Goal: Information Seeking & Learning: Learn about a topic

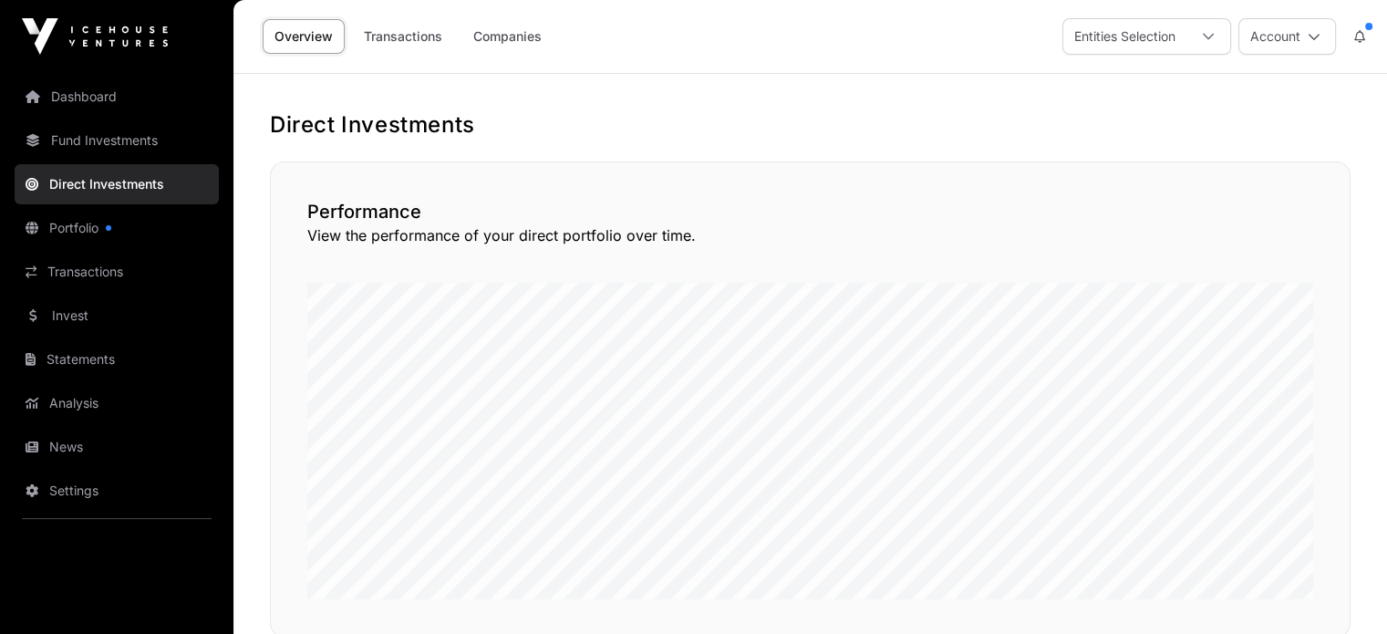
click at [1150, 46] on div "Entities Selection" at bounding box center [1124, 36] width 123 height 35
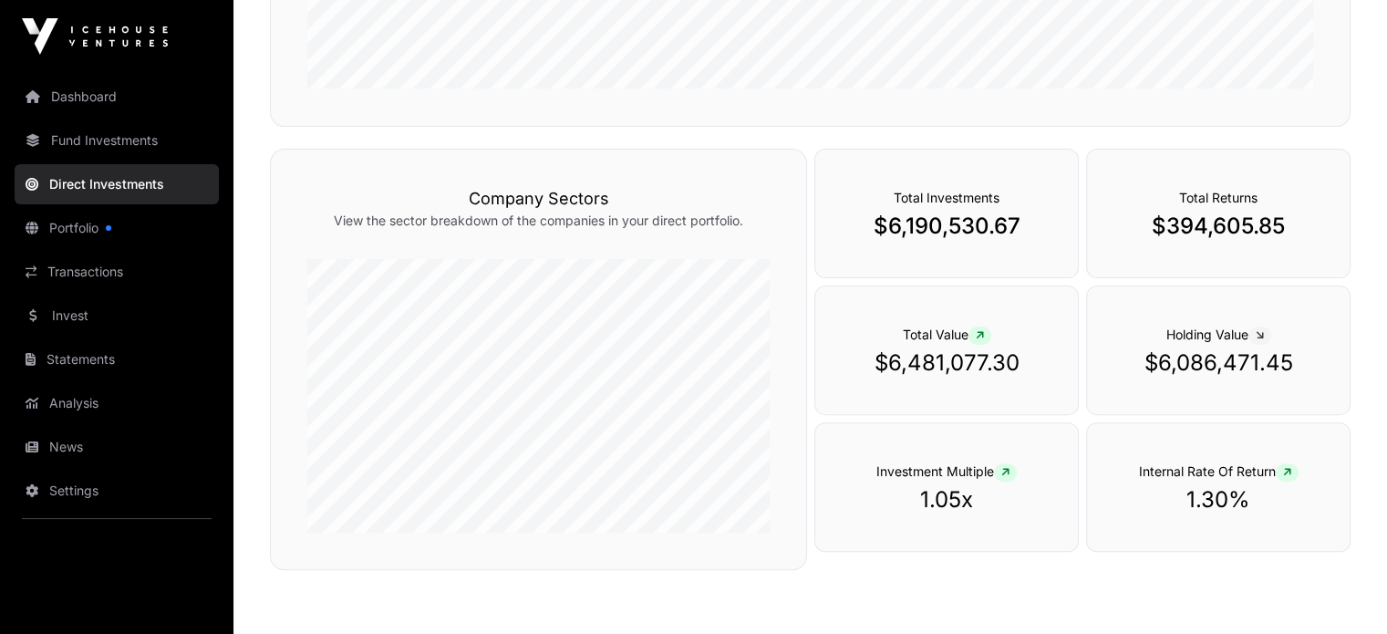
scroll to position [547, 0]
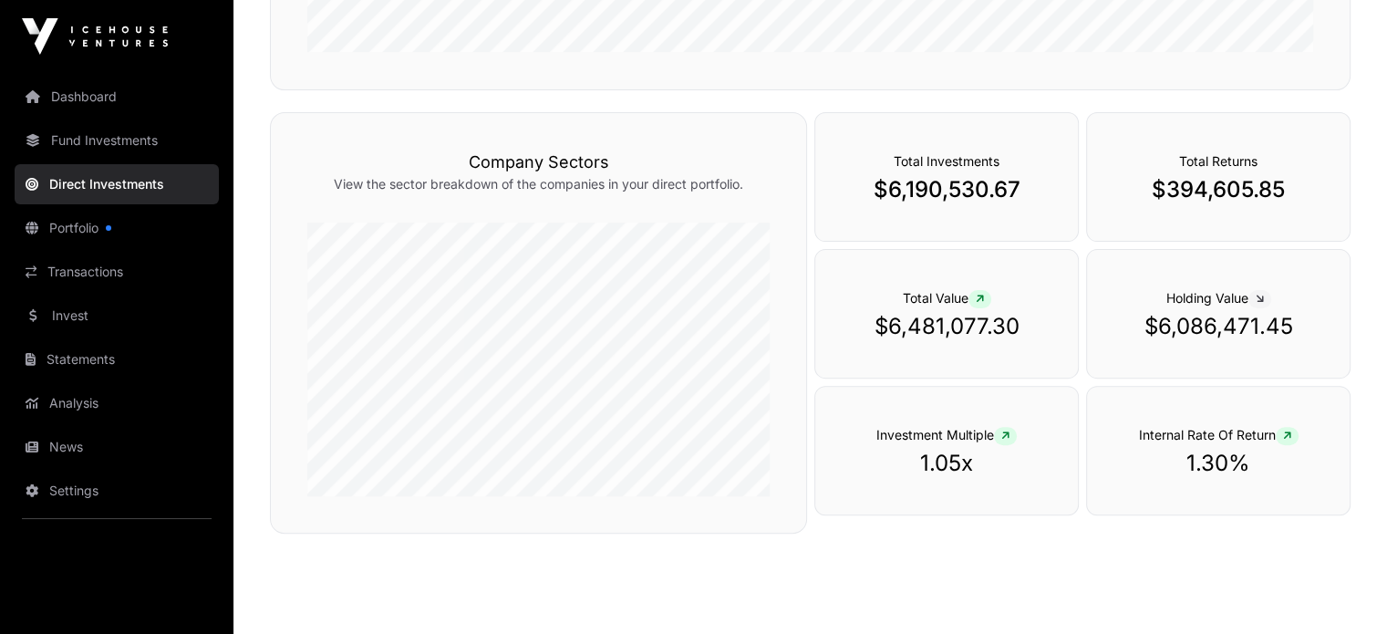
click at [65, 219] on link "Portfolio" at bounding box center [117, 228] width 204 height 40
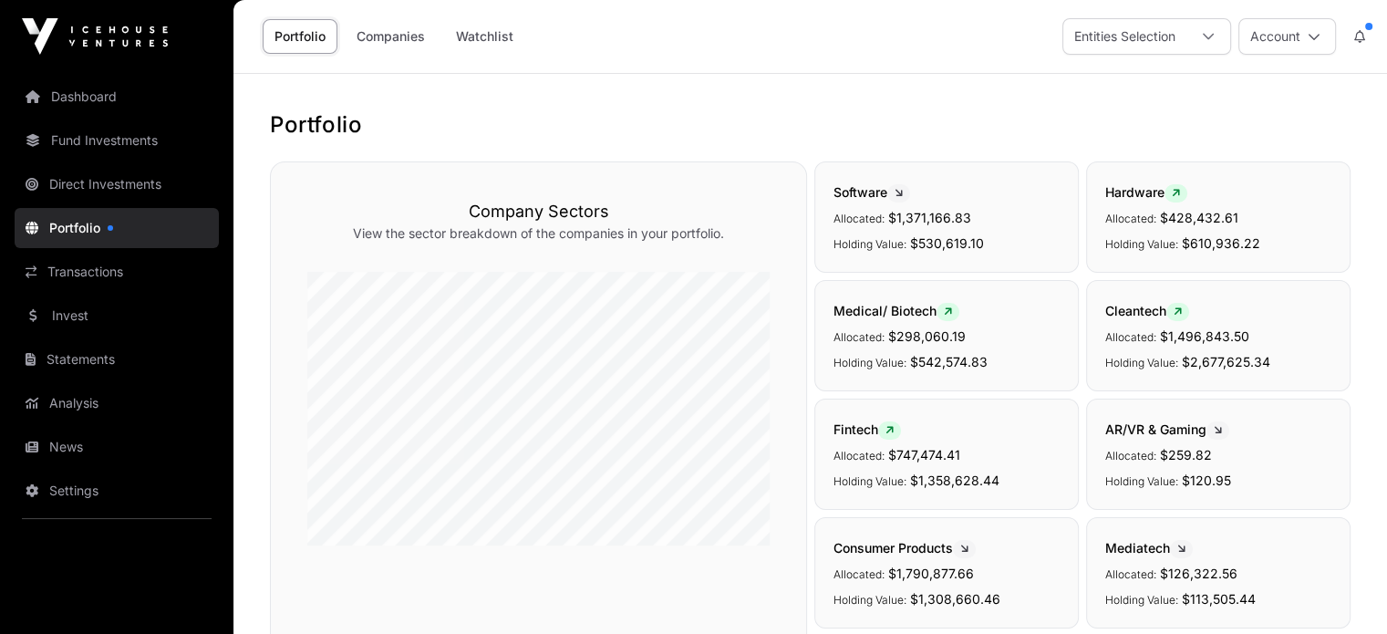
click at [367, 36] on link "Companies" at bounding box center [391, 36] width 92 height 35
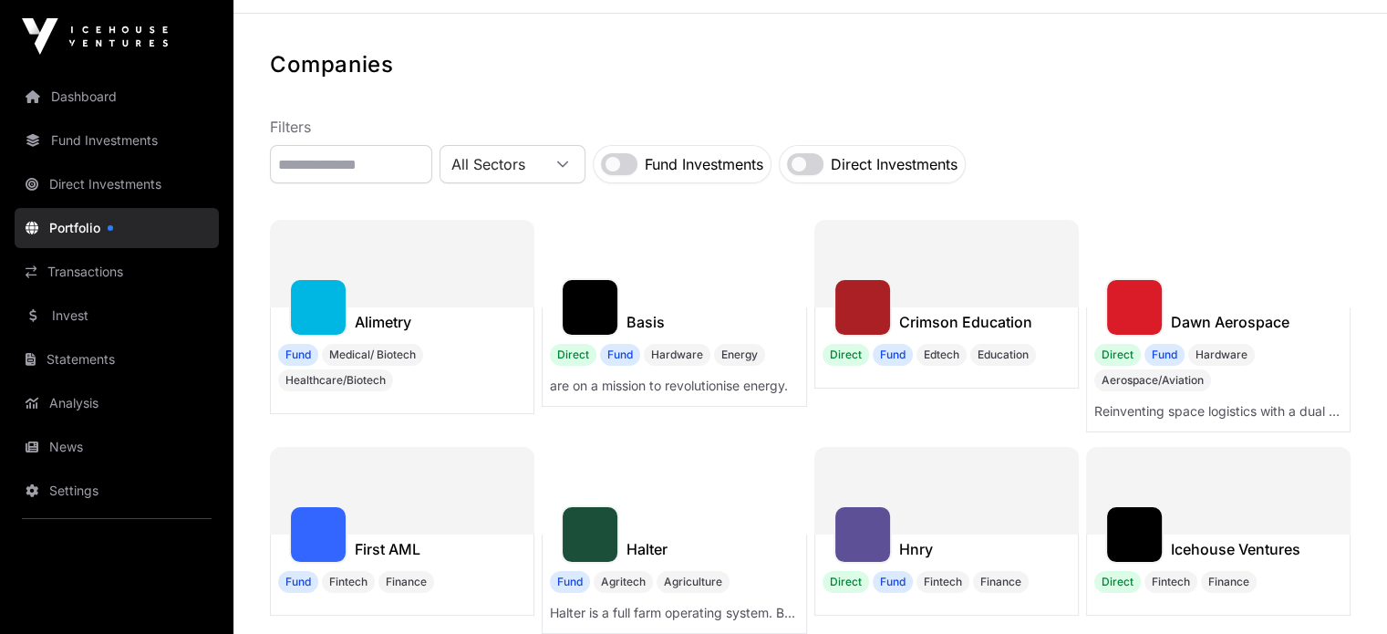
scroll to position [442, 0]
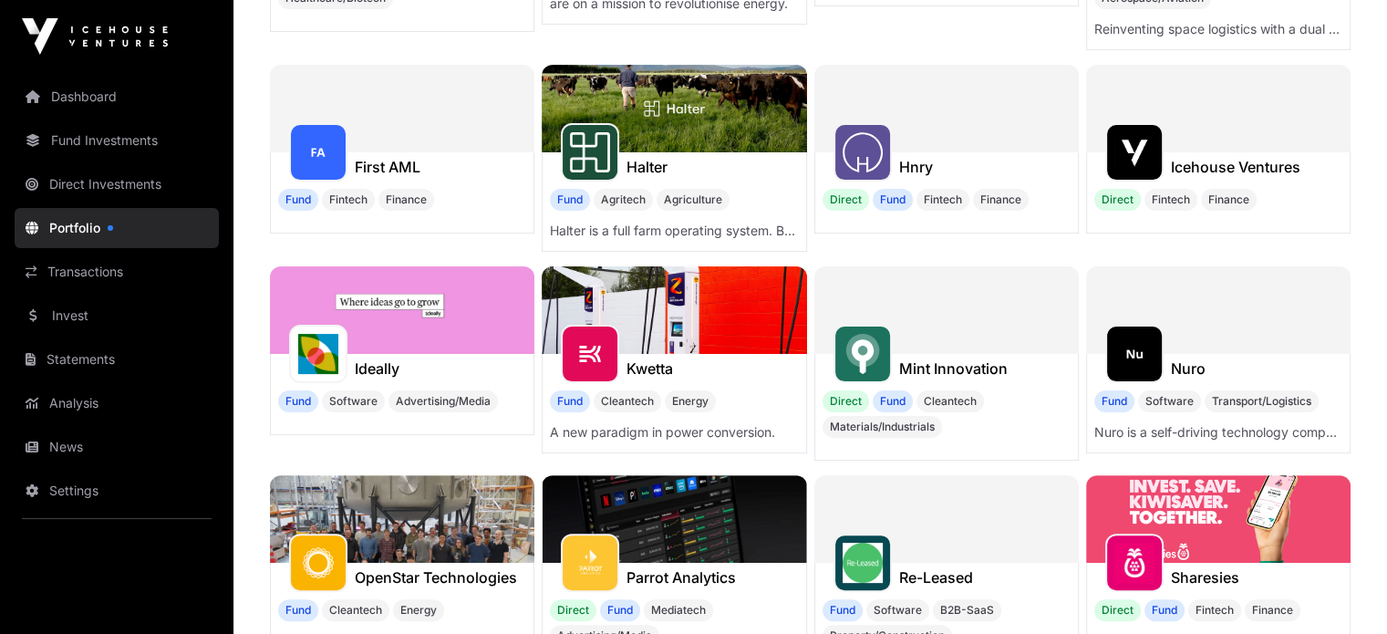
click at [358, 167] on h1 "First AML" at bounding box center [388, 167] width 66 height 22
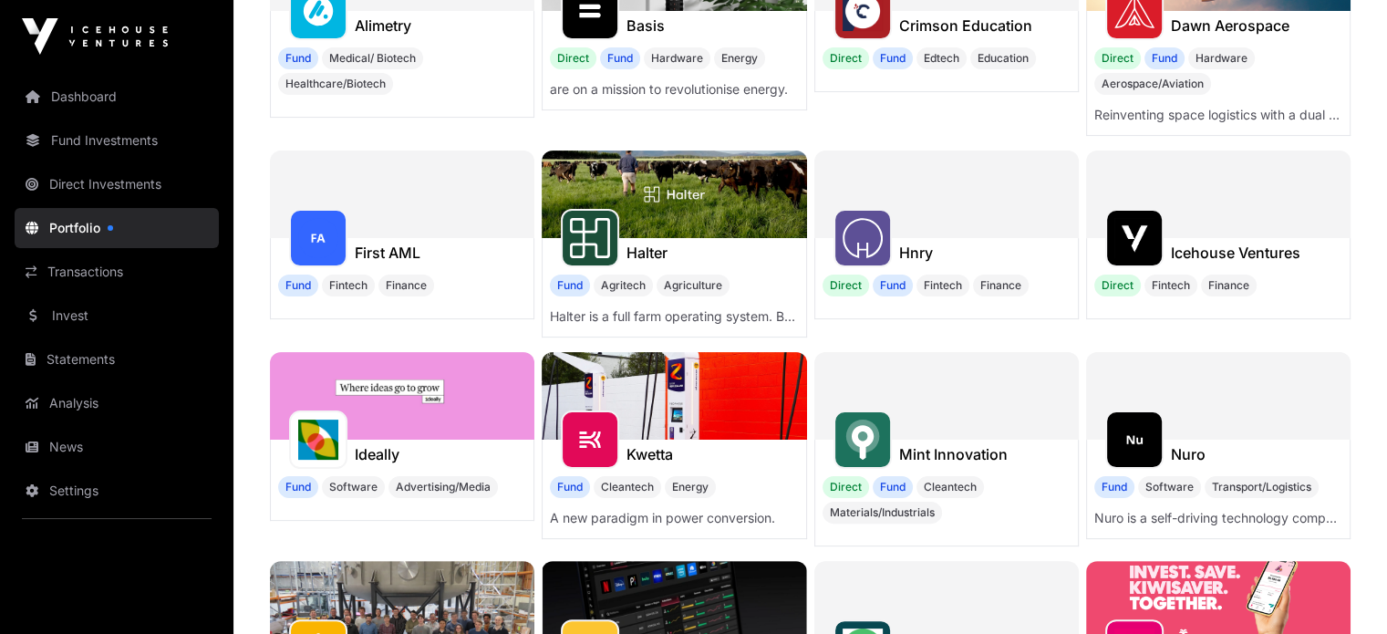
scroll to position [169, 0]
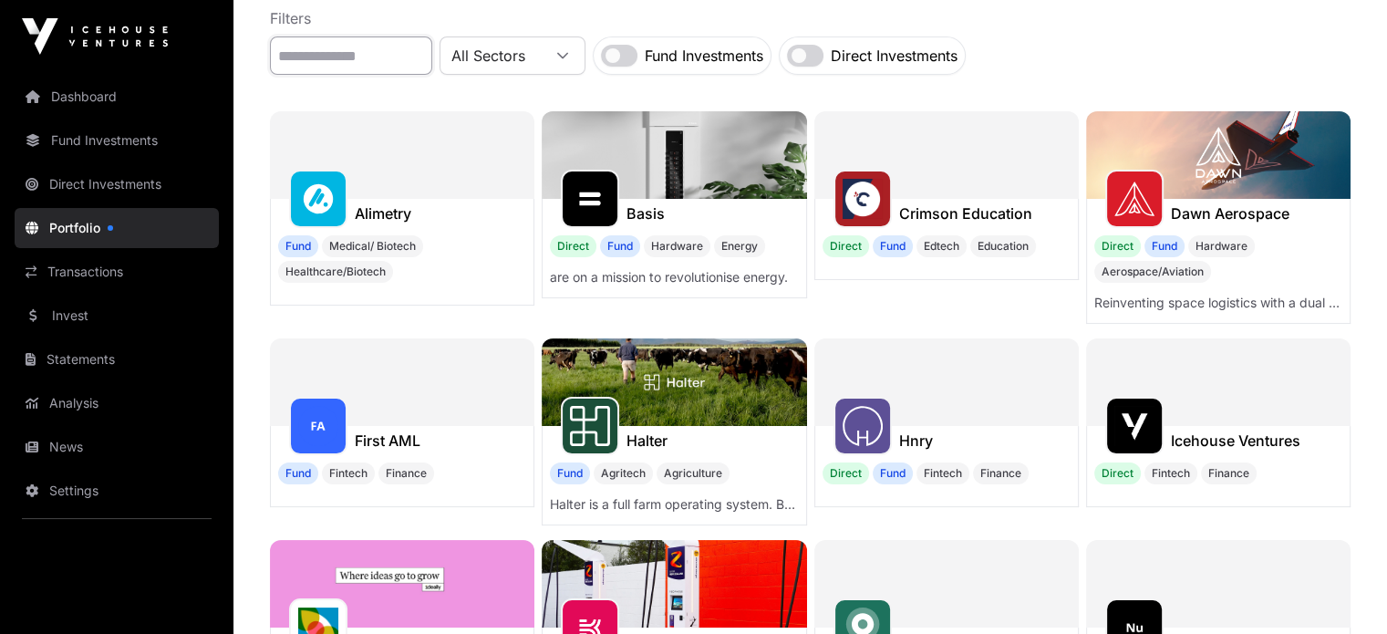
click at [363, 67] on input "text" at bounding box center [351, 55] width 162 height 38
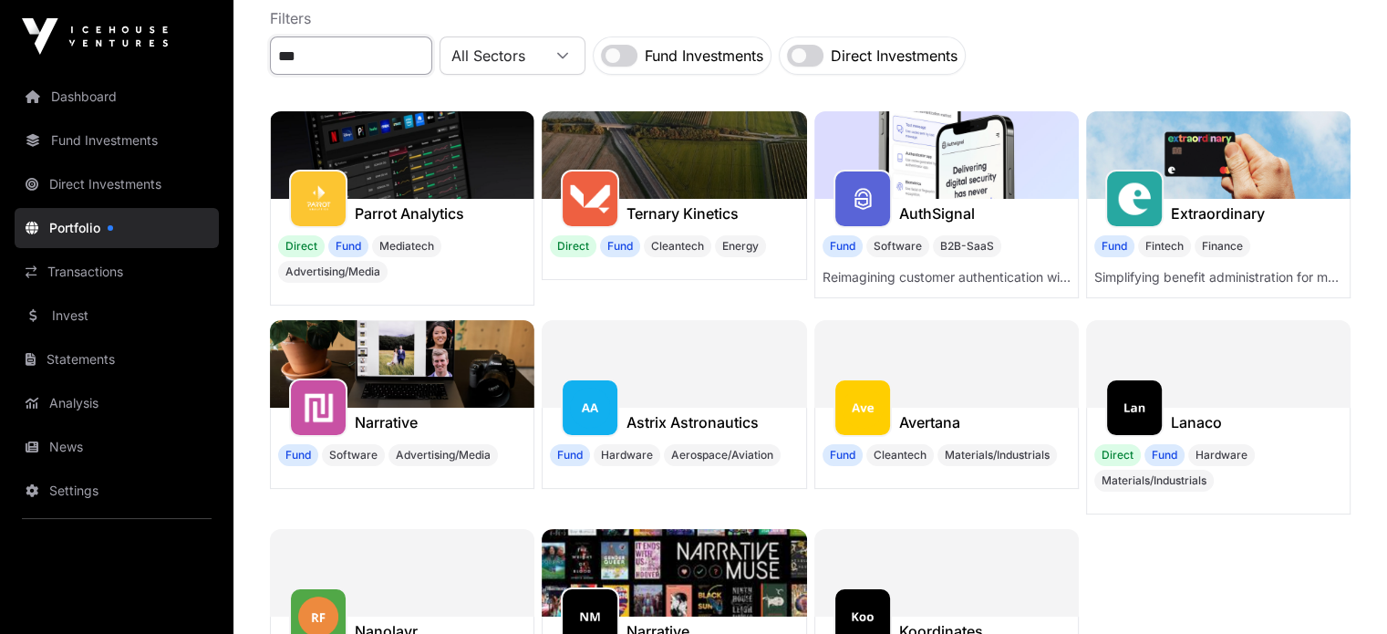
scroll to position [73, 0]
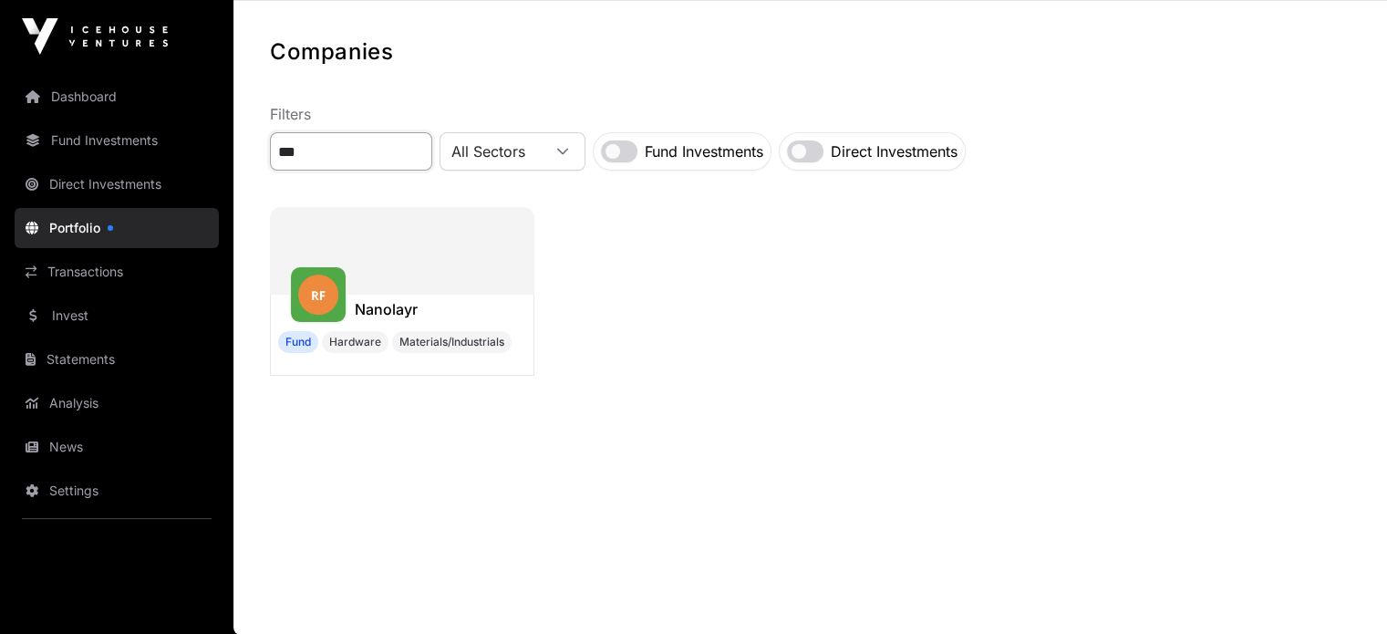
type input "***"
click at [400, 305] on h1 "Nanolayr" at bounding box center [386, 309] width 63 height 22
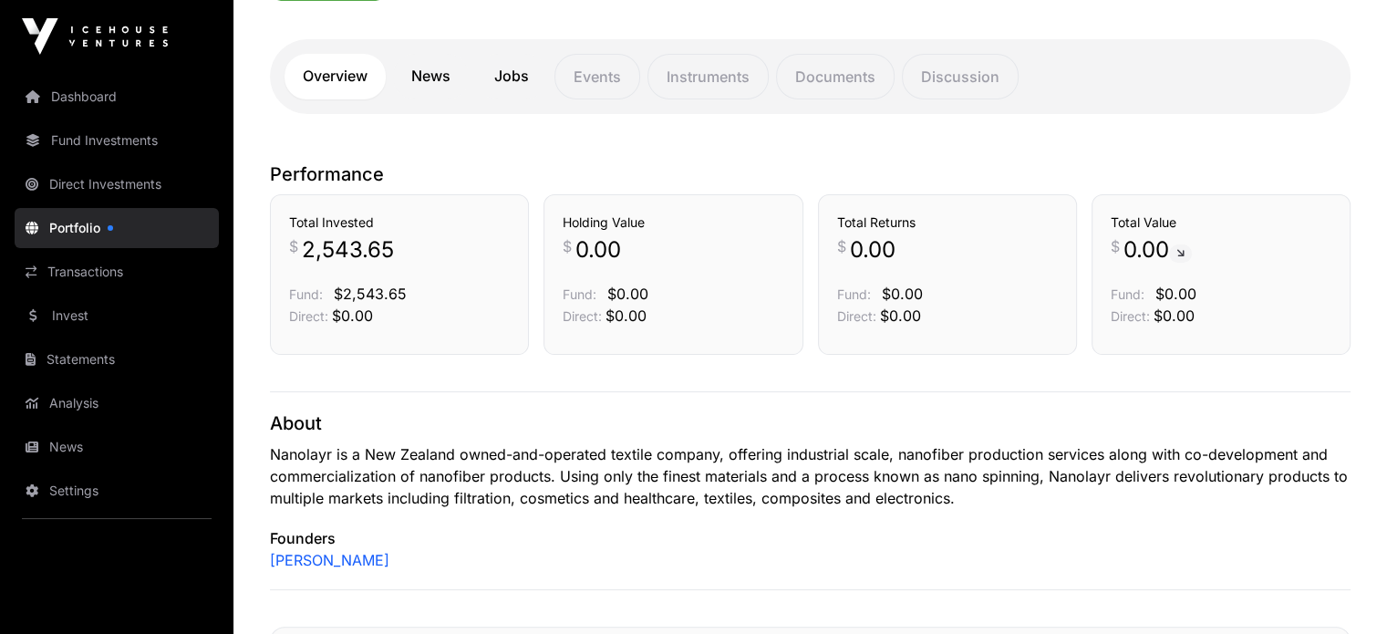
scroll to position [365, 0]
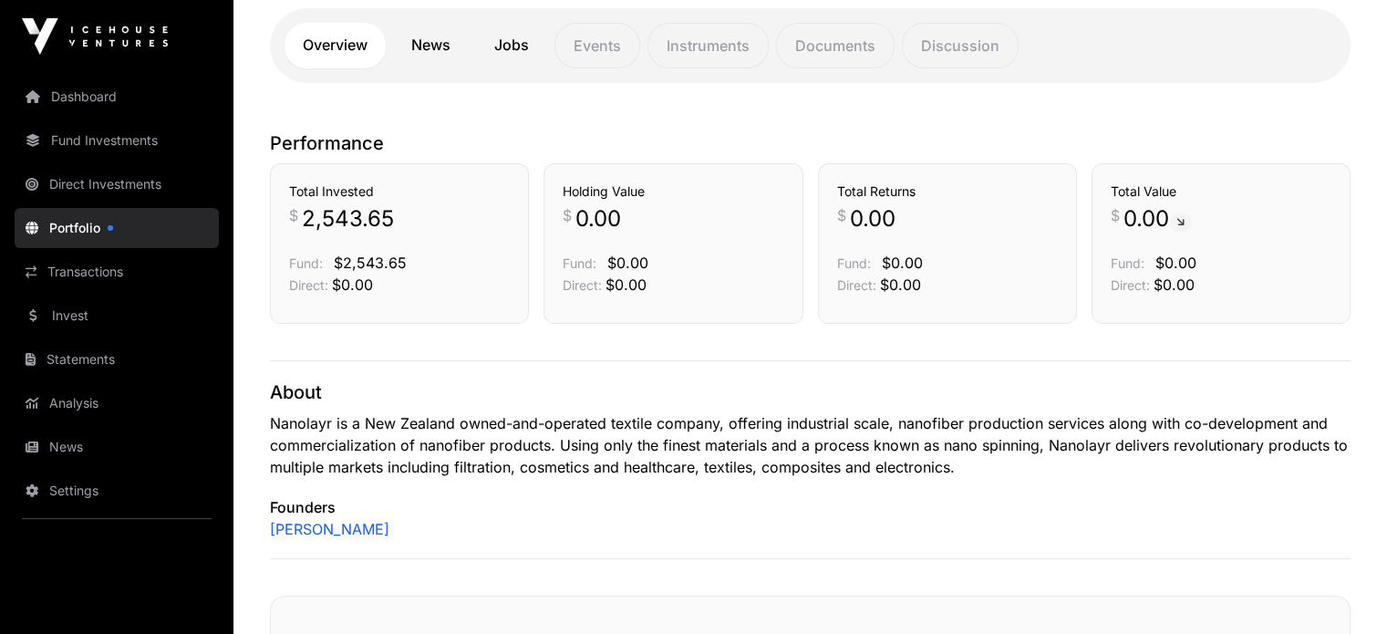
click at [346, 260] on span "$2,543.65" at bounding box center [370, 262] width 73 height 18
click at [318, 190] on h3 "Total Invested" at bounding box center [399, 191] width 221 height 18
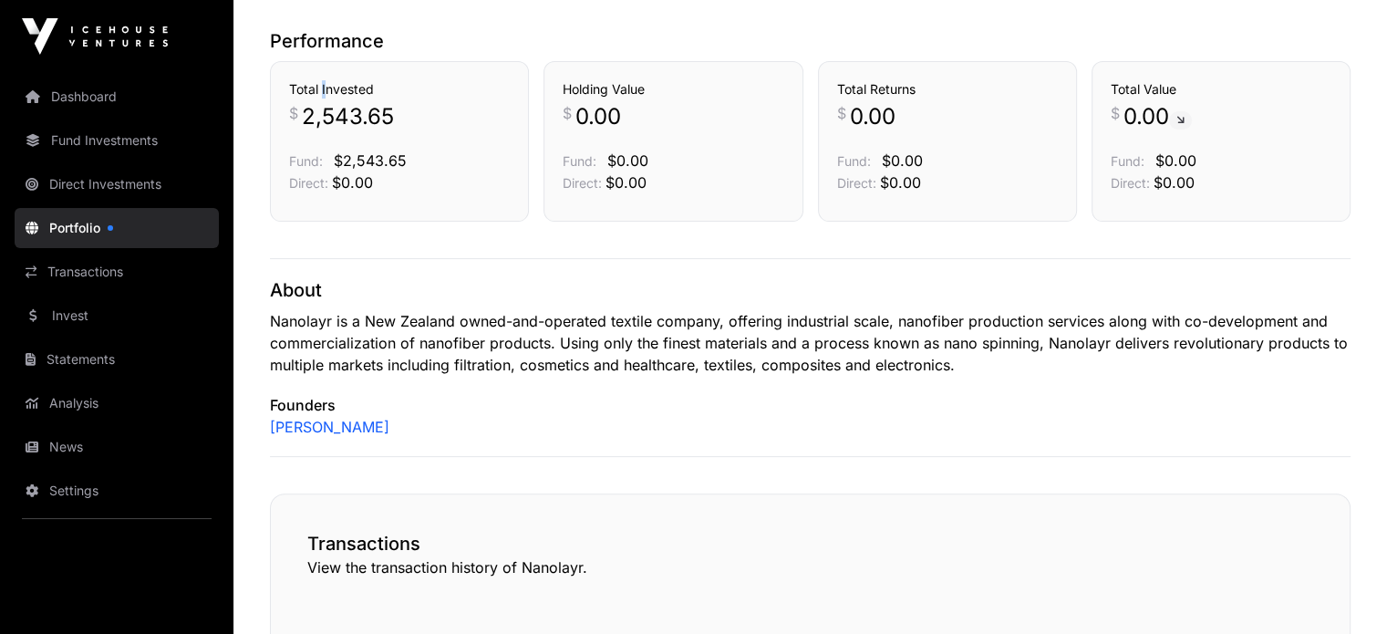
scroll to position [456, 0]
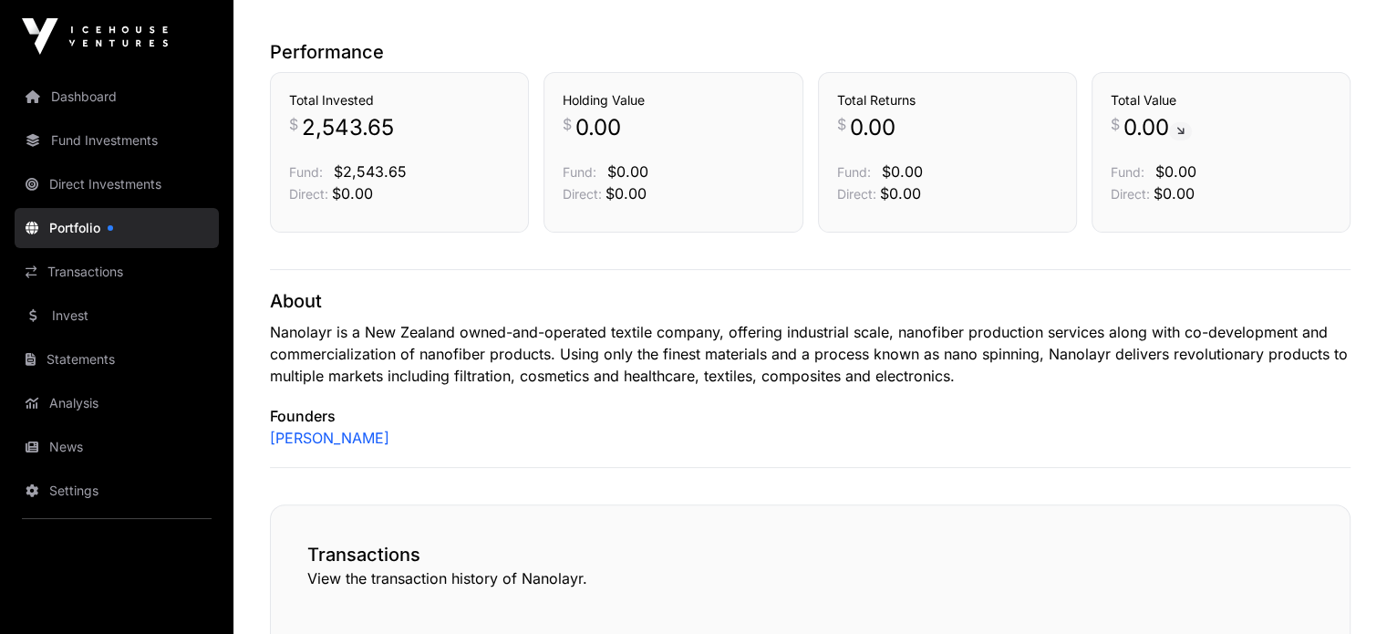
click at [357, 134] on span "2,543.65" at bounding box center [348, 127] width 92 height 29
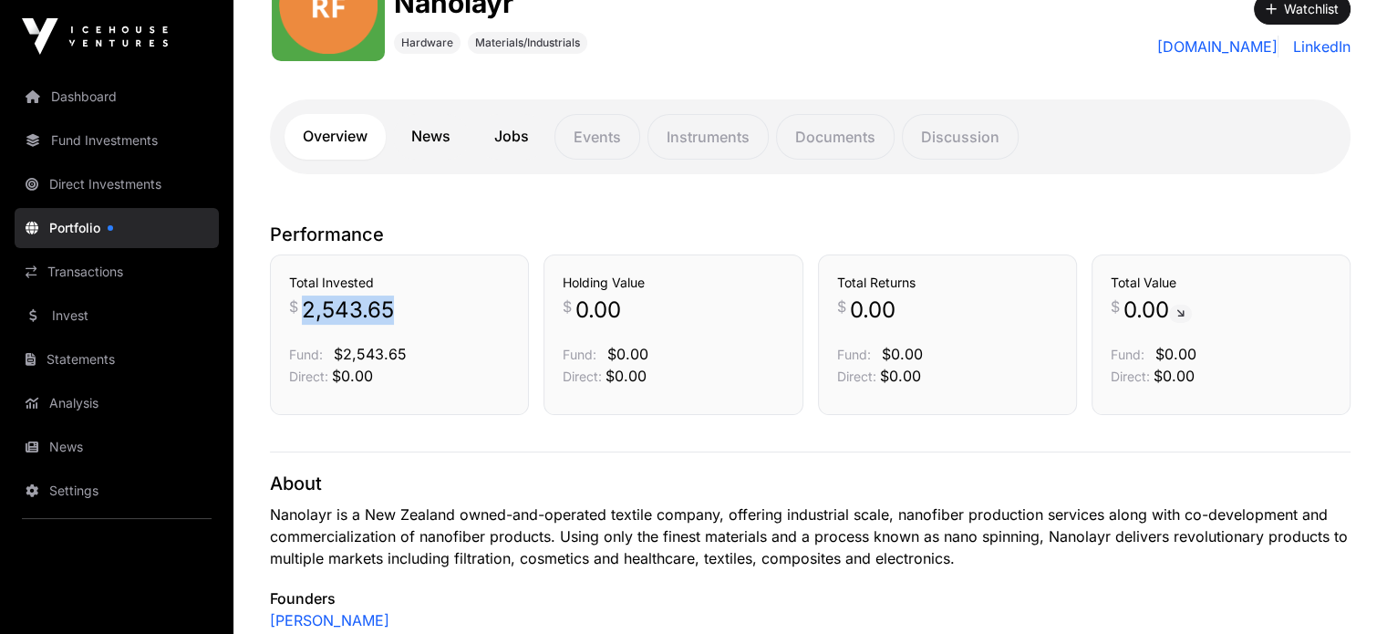
scroll to position [182, 0]
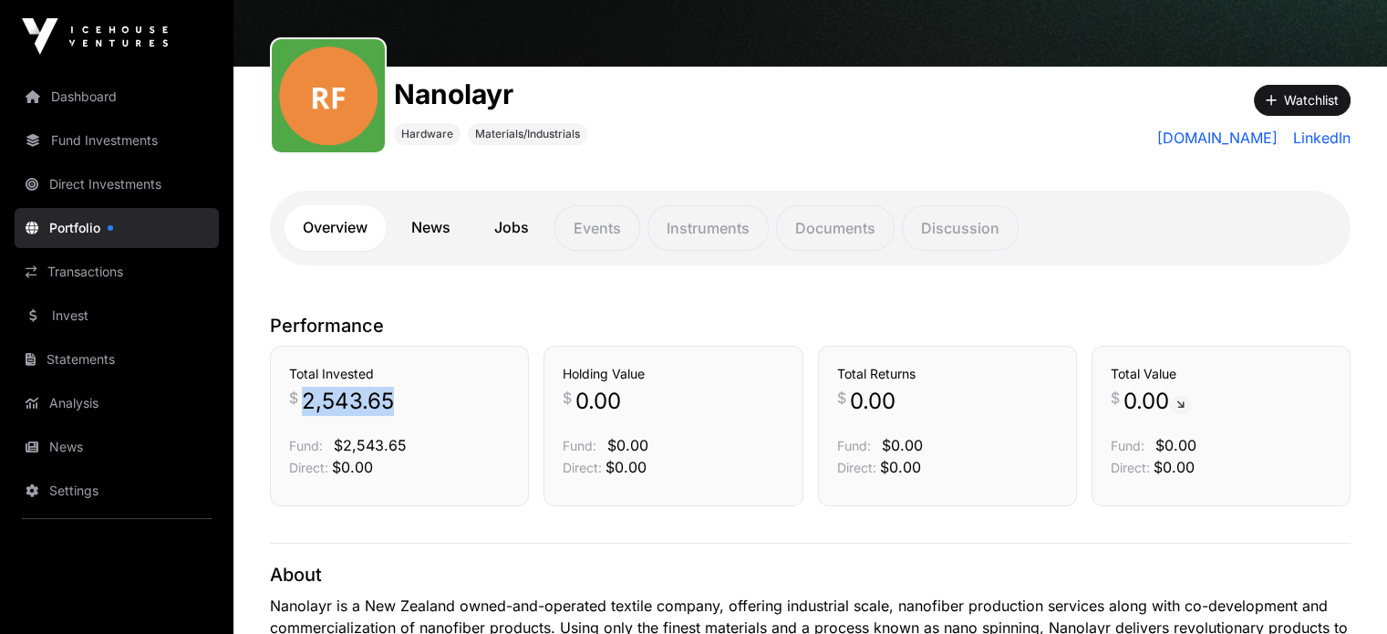
click at [429, 231] on link "News" at bounding box center [431, 228] width 76 height 46
